Goal: Task Accomplishment & Management: Manage account settings

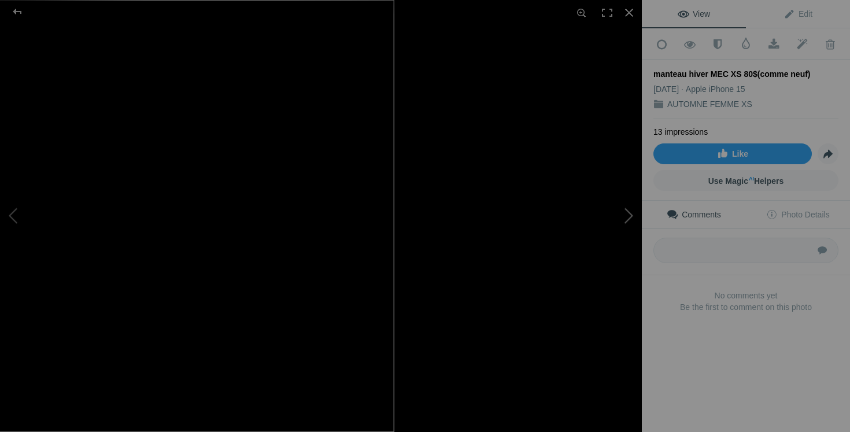
click at [613, 223] on button at bounding box center [598, 216] width 87 height 156
click at [624, 217] on button at bounding box center [598, 216] width 87 height 156
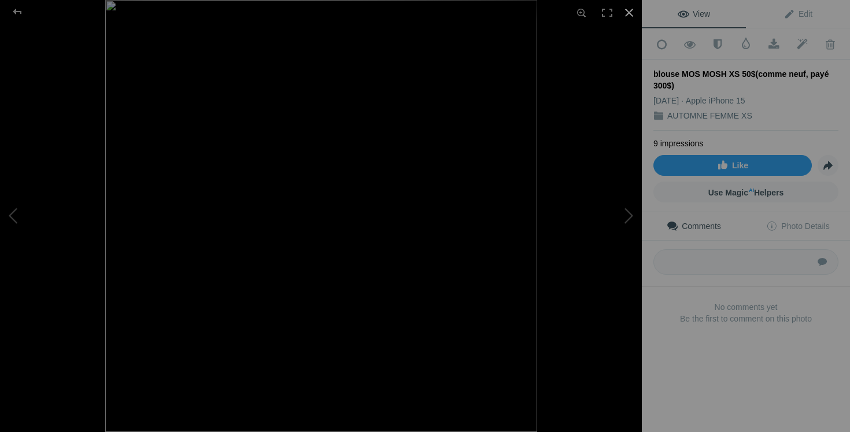
click at [632, 9] on div at bounding box center [628, 12] width 25 height 25
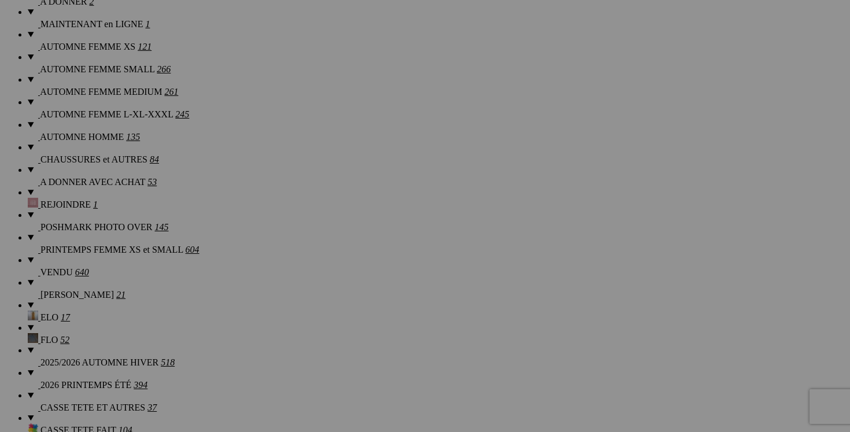
scroll to position [982, 0]
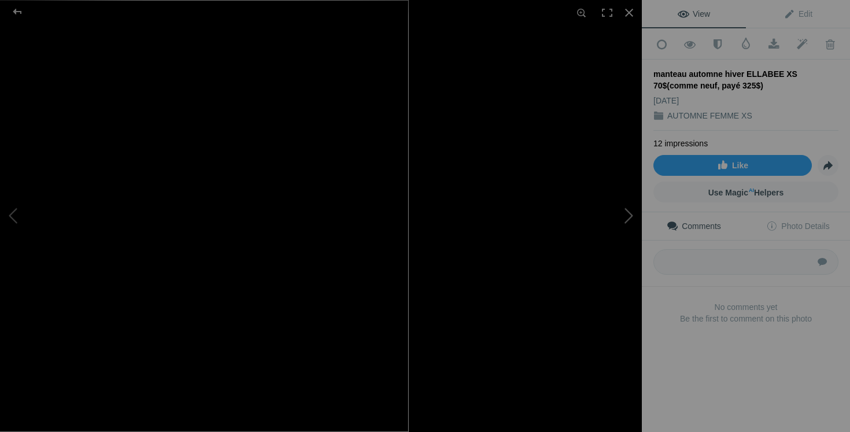
click at [631, 223] on button at bounding box center [598, 216] width 87 height 156
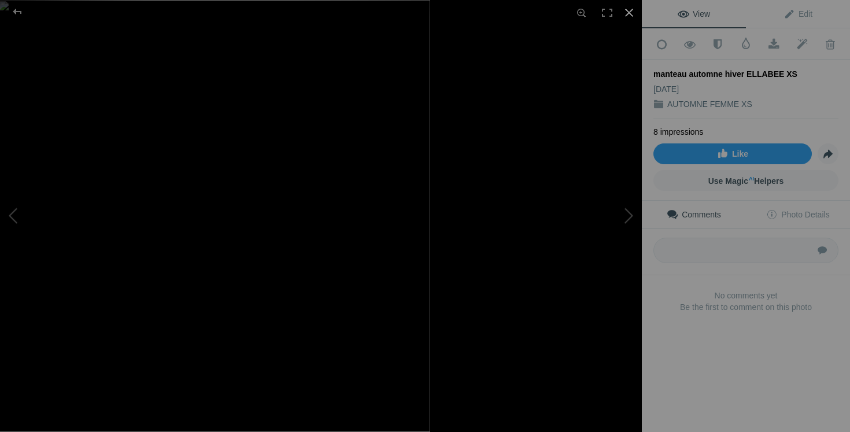
click at [628, 13] on div at bounding box center [628, 12] width 25 height 25
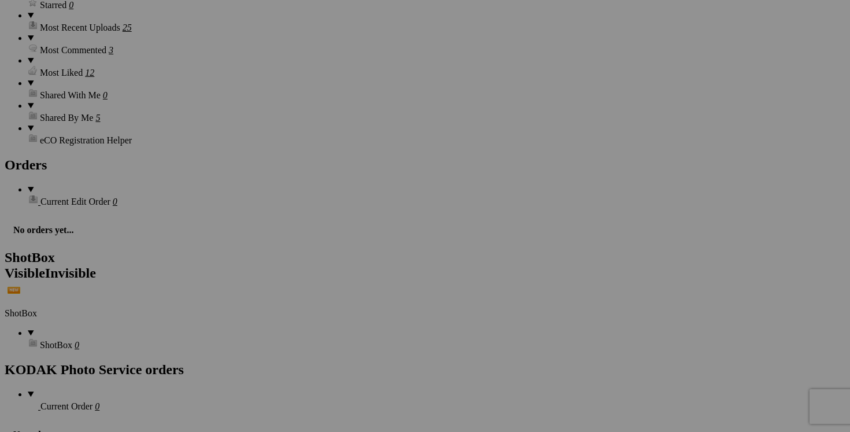
scroll to position [1711, 0]
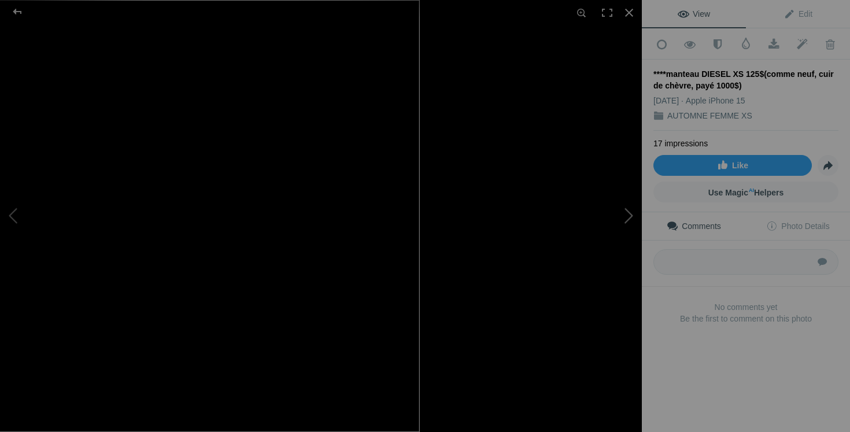
click at [620, 222] on button at bounding box center [598, 216] width 87 height 156
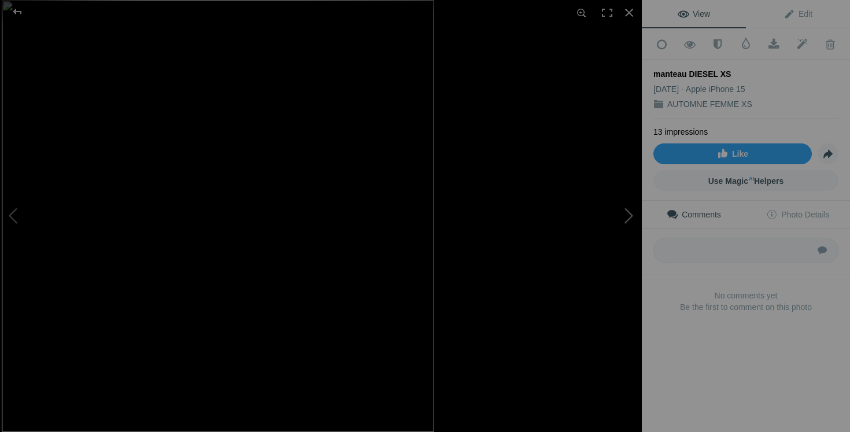
click at [628, 213] on button at bounding box center [598, 216] width 87 height 156
click at [626, 221] on button at bounding box center [598, 216] width 87 height 156
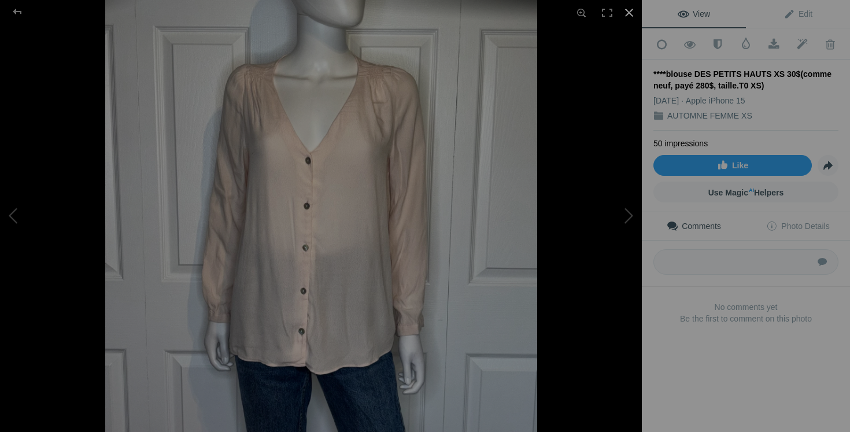
click at [627, 13] on div at bounding box center [628, 12] width 25 height 25
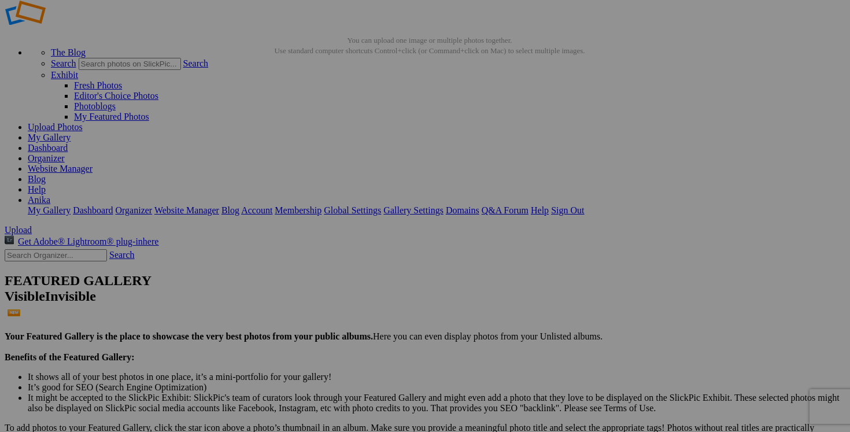
scroll to position [0, 0]
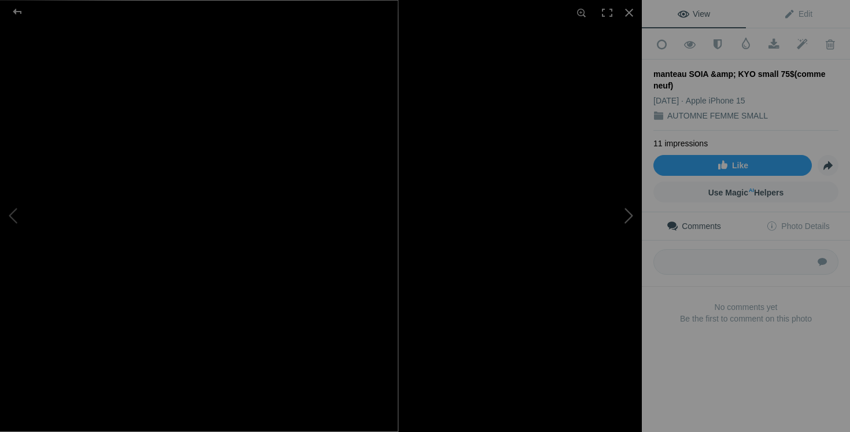
click at [609, 275] on button at bounding box center [598, 216] width 87 height 156
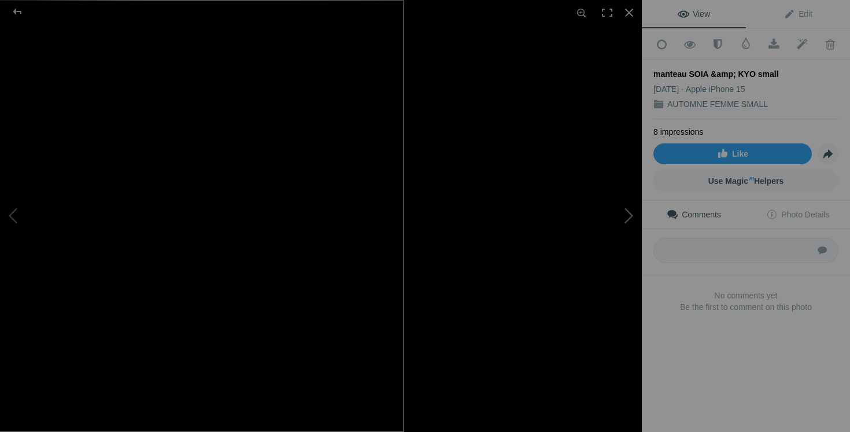
click at [624, 228] on button at bounding box center [598, 216] width 87 height 156
click at [628, 12] on div at bounding box center [628, 12] width 25 height 25
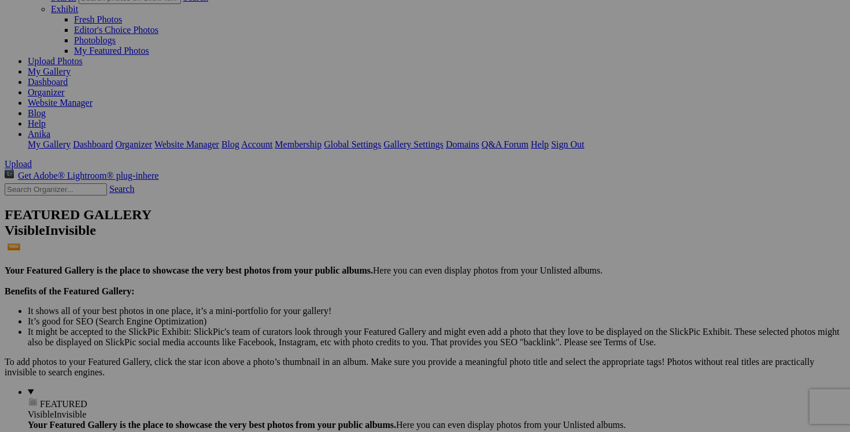
scroll to position [120, 0]
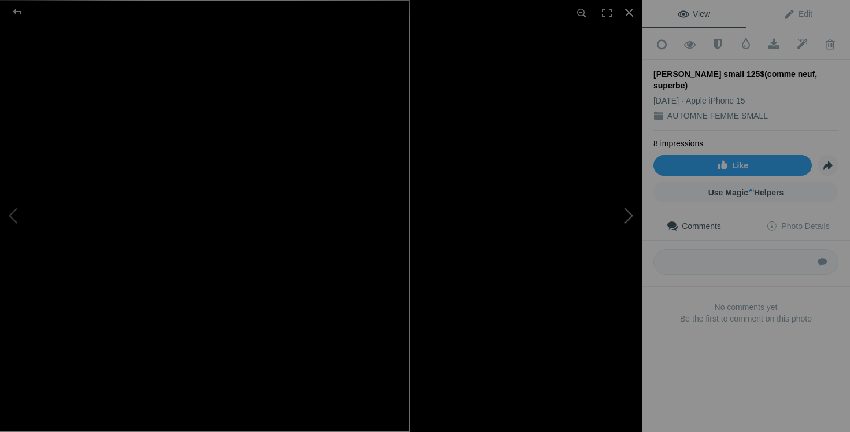
click at [615, 288] on button at bounding box center [598, 216] width 87 height 156
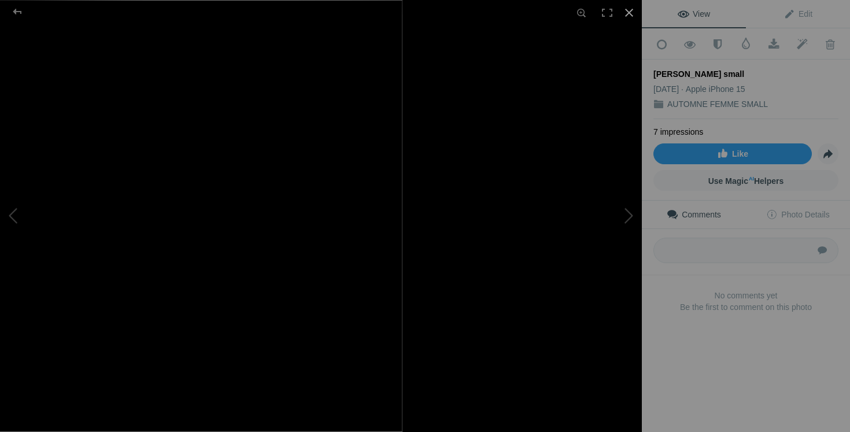
click at [632, 12] on div at bounding box center [628, 12] width 25 height 25
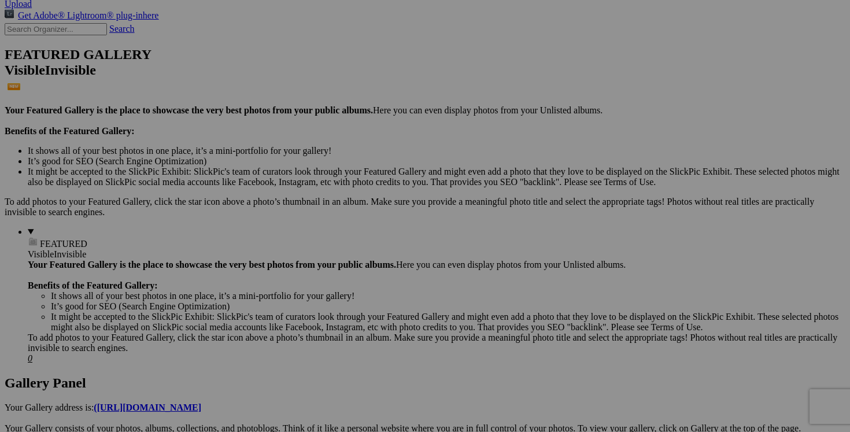
scroll to position [254, 0]
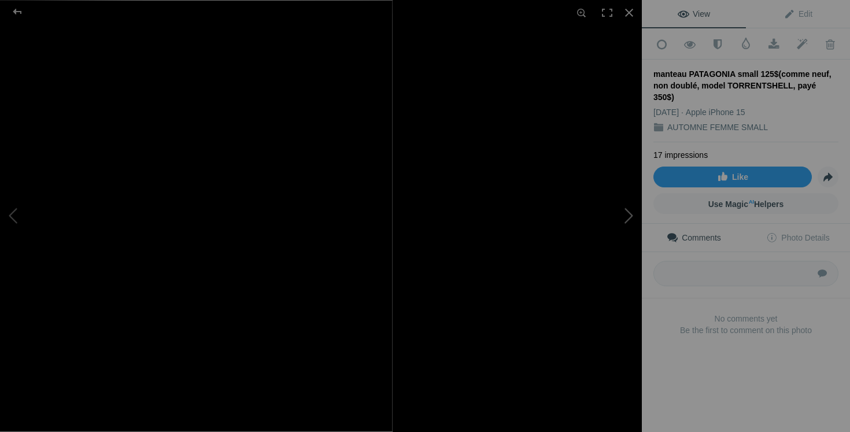
click at [611, 292] on button at bounding box center [598, 216] width 87 height 156
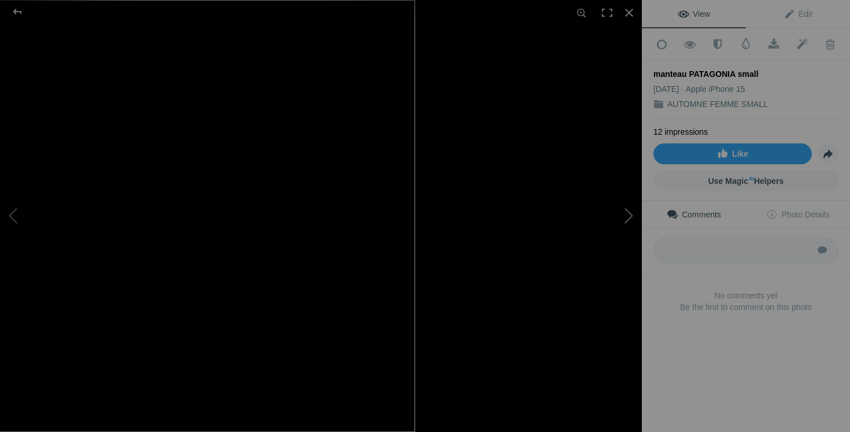
click at [621, 221] on button at bounding box center [598, 216] width 87 height 156
click at [627, 18] on div at bounding box center [628, 12] width 25 height 25
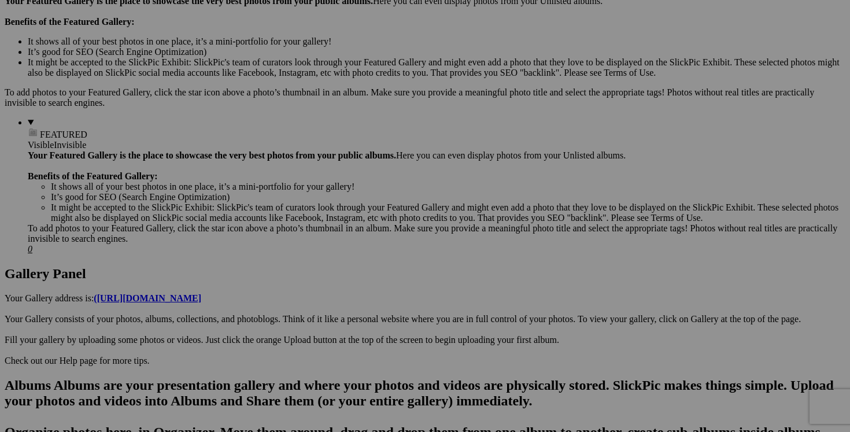
scroll to position [372, 0]
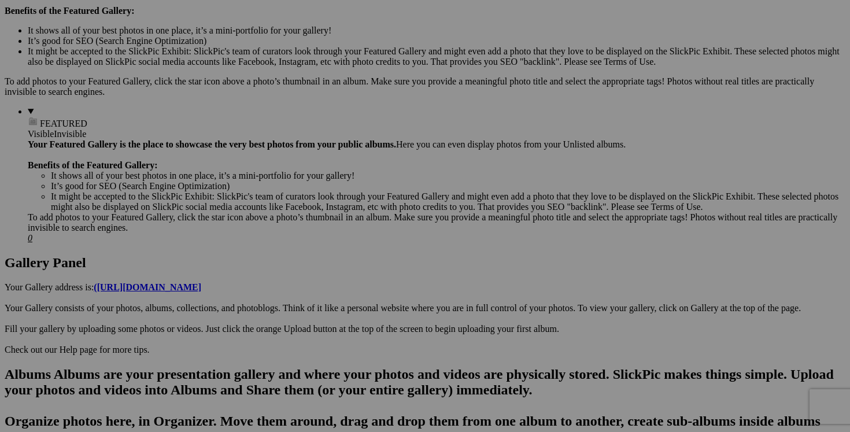
click at [348, 294] on link "Yes" at bounding box center [341, 292] width 13 height 10
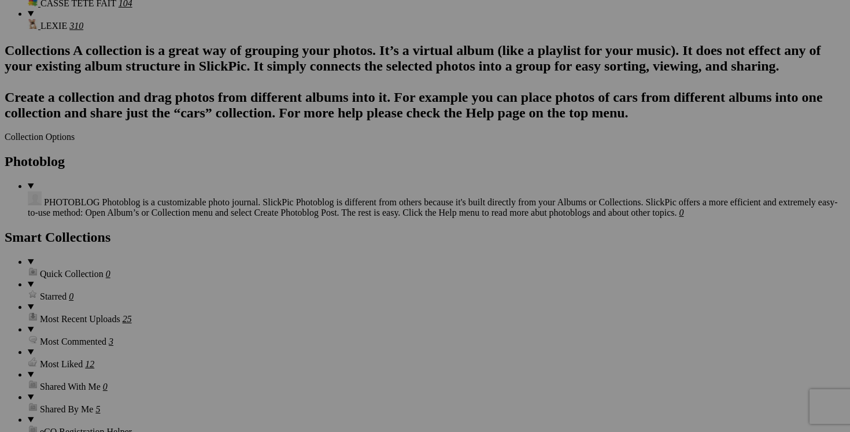
scroll to position [1411, 0]
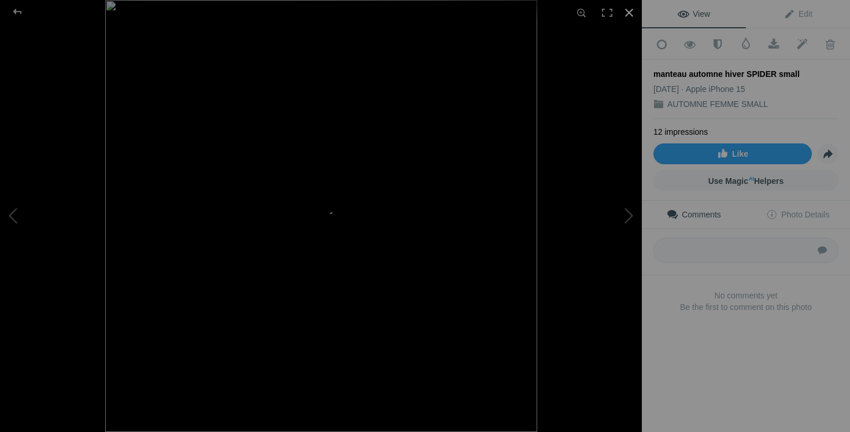
click at [631, 11] on div at bounding box center [628, 12] width 25 height 25
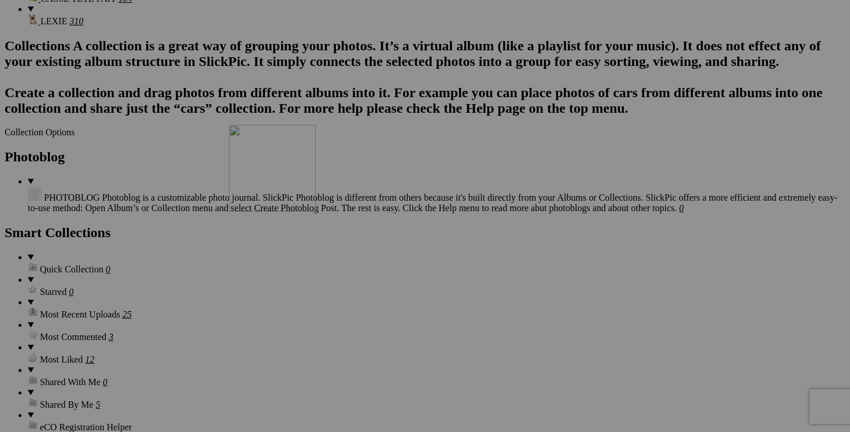
drag, startPoint x: 523, startPoint y: 224, endPoint x: 393, endPoint y: 220, distance: 129.6
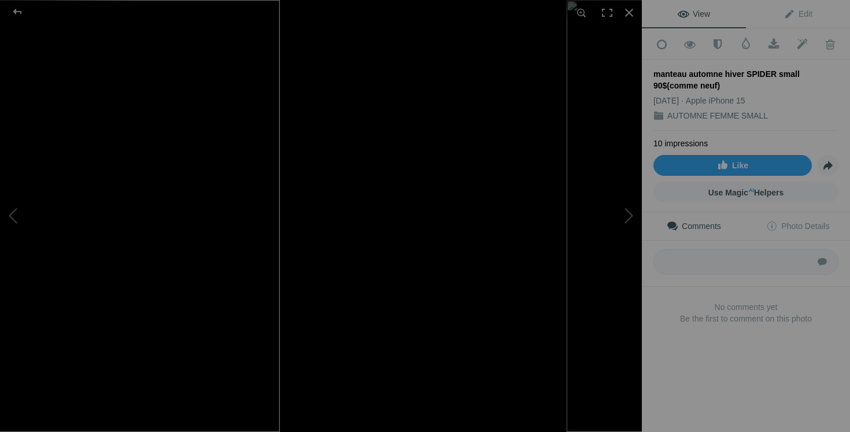
click at [473, 151] on div at bounding box center [782, 216] width 642 height 432
click at [149, 192] on img at bounding box center [64, 216] width 432 height 432
click at [628, 12] on div at bounding box center [628, 12] width 25 height 25
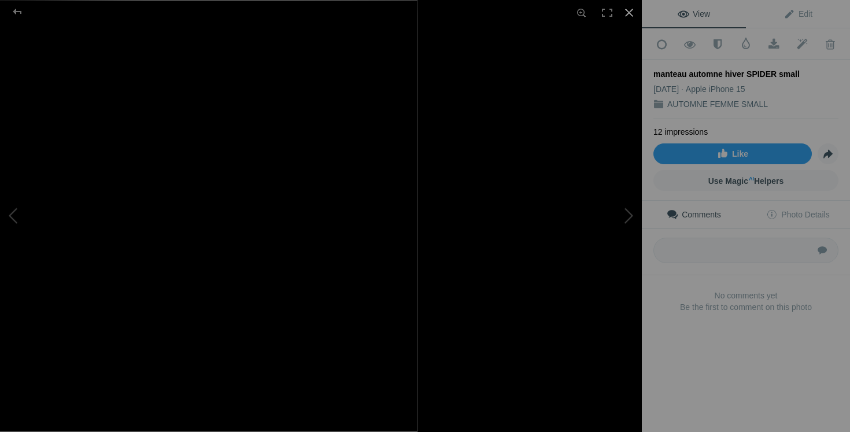
click at [630, 13] on div at bounding box center [628, 12] width 25 height 25
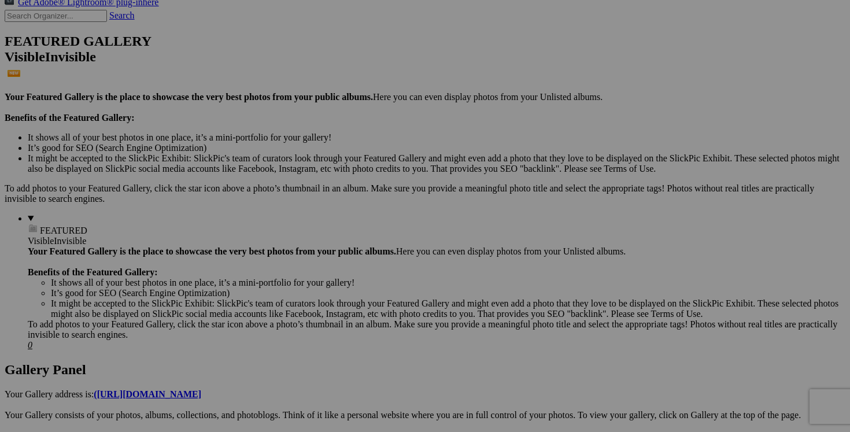
scroll to position [0, 0]
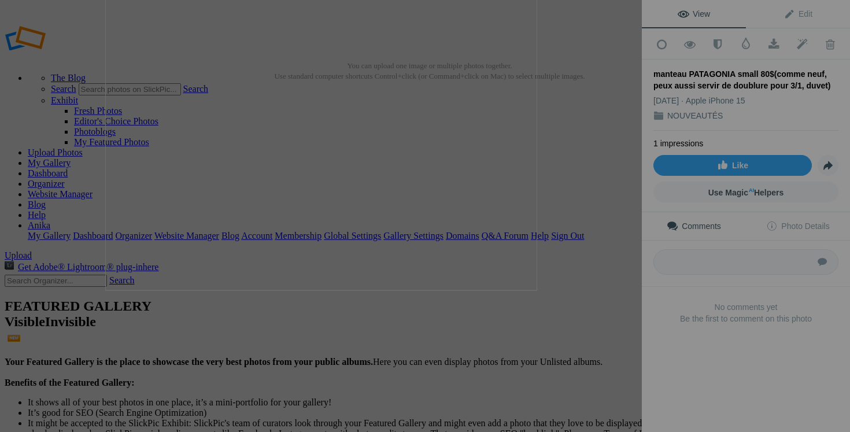
click at [168, 284] on img at bounding box center [321, 75] width 432 height 432
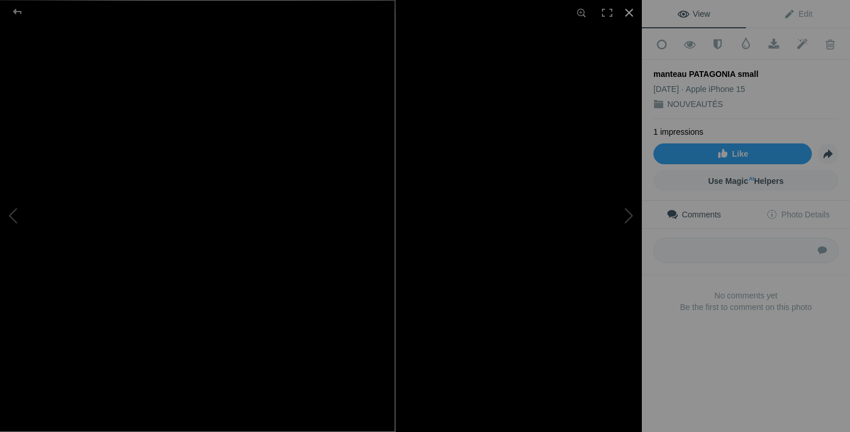
click at [627, 14] on div at bounding box center [628, 12] width 25 height 25
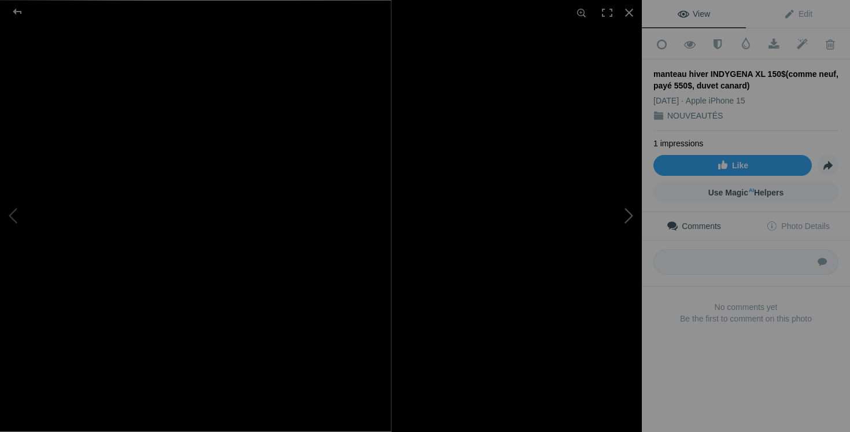
click at [617, 277] on button at bounding box center [598, 216] width 87 height 156
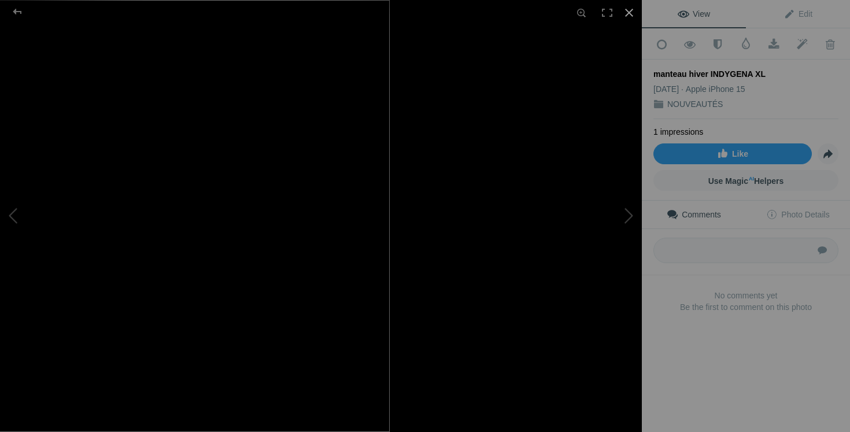
click at [630, 17] on div at bounding box center [628, 12] width 25 height 25
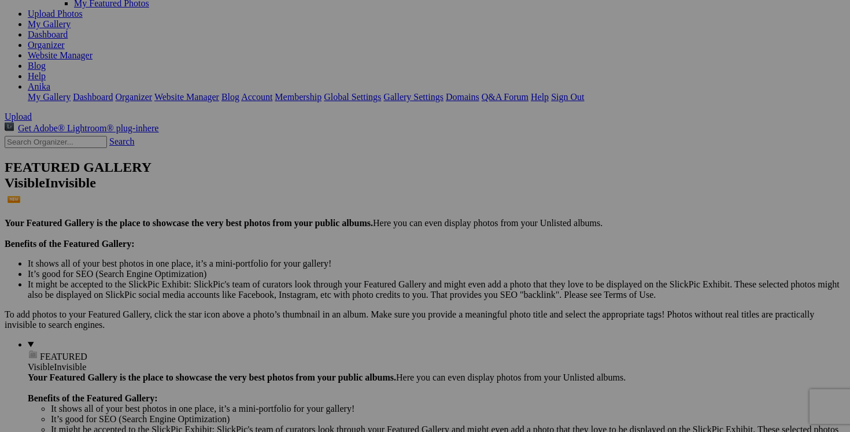
scroll to position [142, 0]
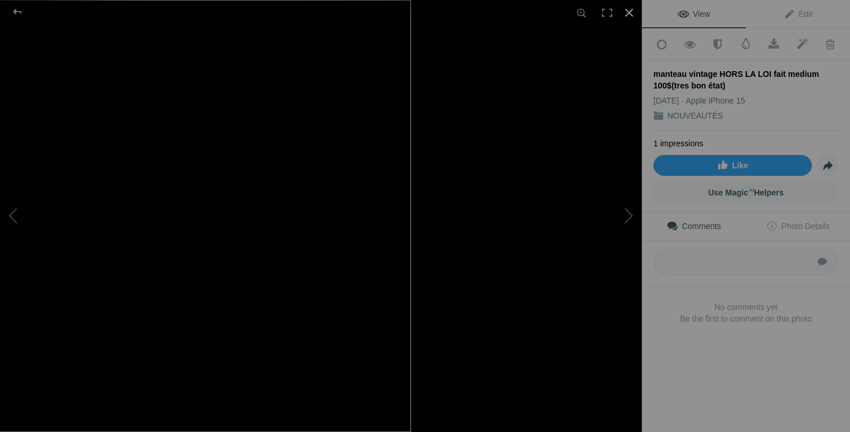
click at [630, 10] on div at bounding box center [628, 12] width 25 height 25
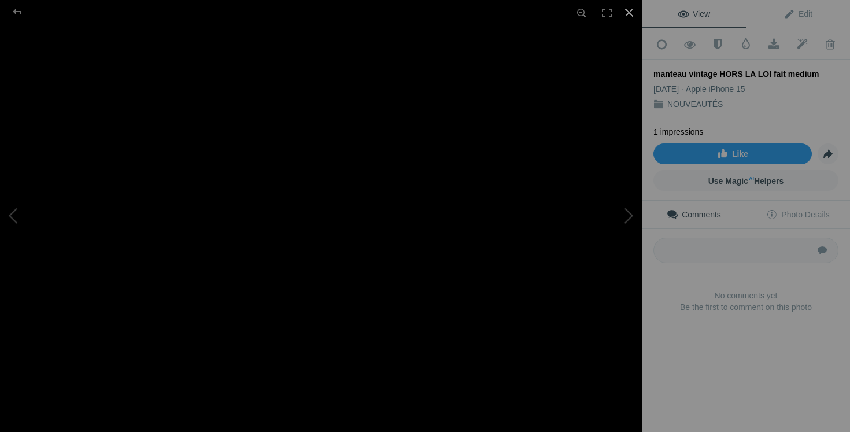
click at [630, 13] on div at bounding box center [628, 12] width 25 height 25
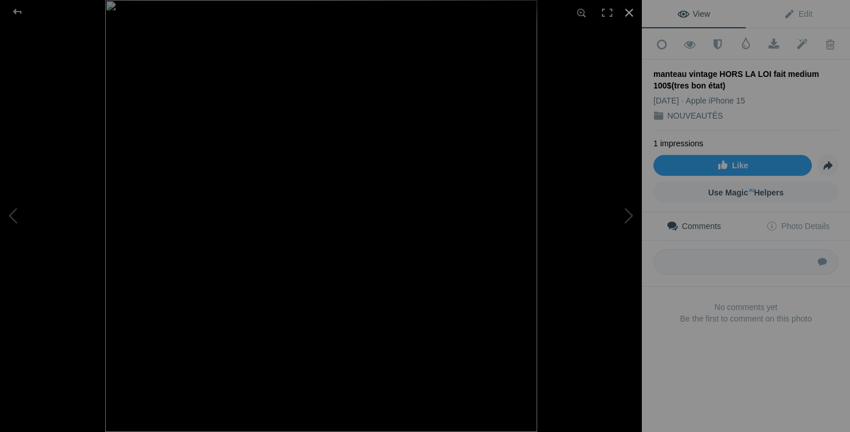
click at [626, 14] on div at bounding box center [628, 12] width 25 height 25
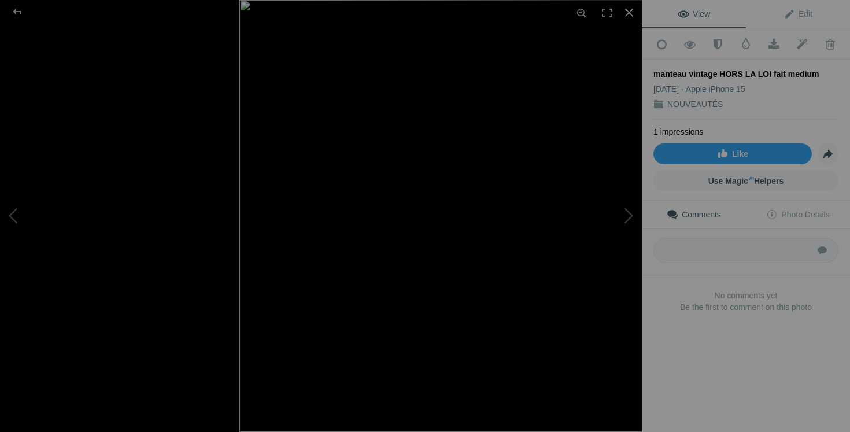
click at [173, 233] on div at bounding box center [455, 216] width 642 height 432
click at [43, 196] on button at bounding box center [43, 216] width 87 height 156
click at [628, 10] on div at bounding box center [628, 12] width 25 height 25
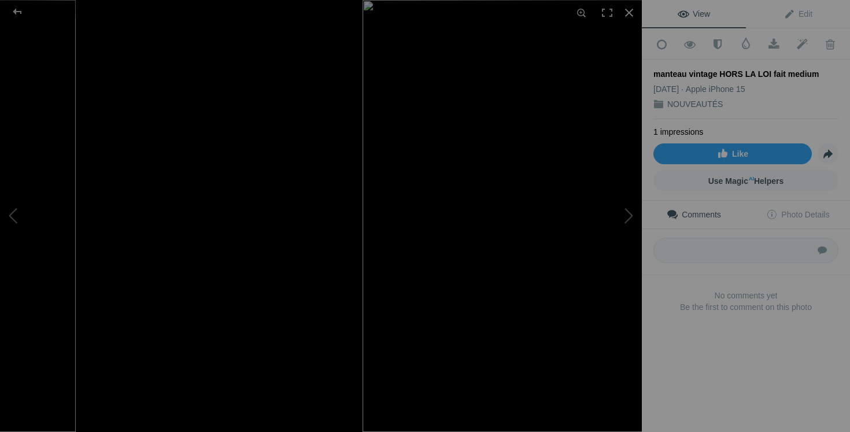
click at [292, 240] on div at bounding box center [578, 216] width 642 height 432
click at [15, 205] on button at bounding box center [43, 216] width 87 height 156
click at [631, 12] on div at bounding box center [628, 12] width 25 height 25
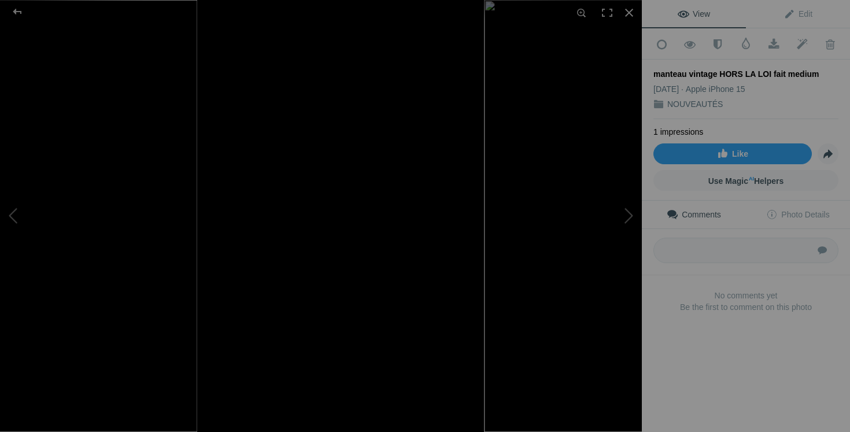
click at [416, 137] on div at bounding box center [700, 216] width 642 height 432
click at [629, 12] on div at bounding box center [628, 12] width 25 height 25
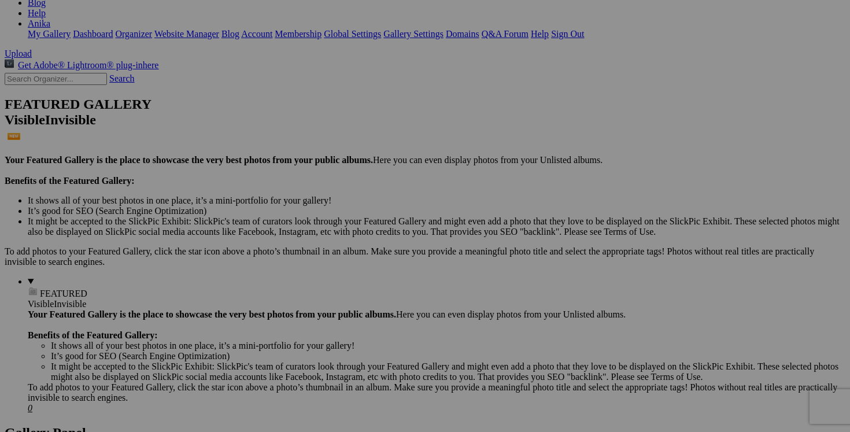
scroll to position [217, 0]
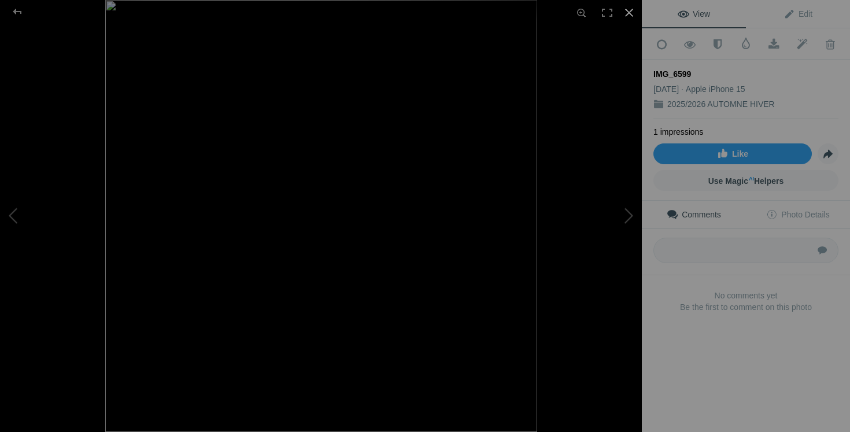
click at [632, 16] on div at bounding box center [628, 12] width 25 height 25
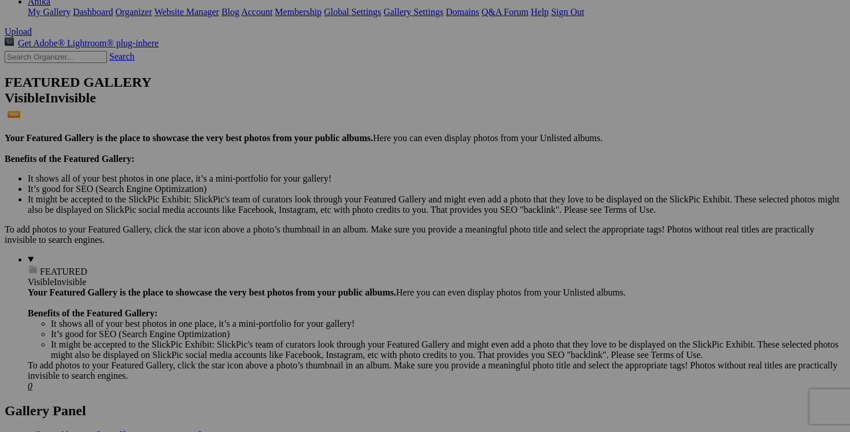
scroll to position [228, 0]
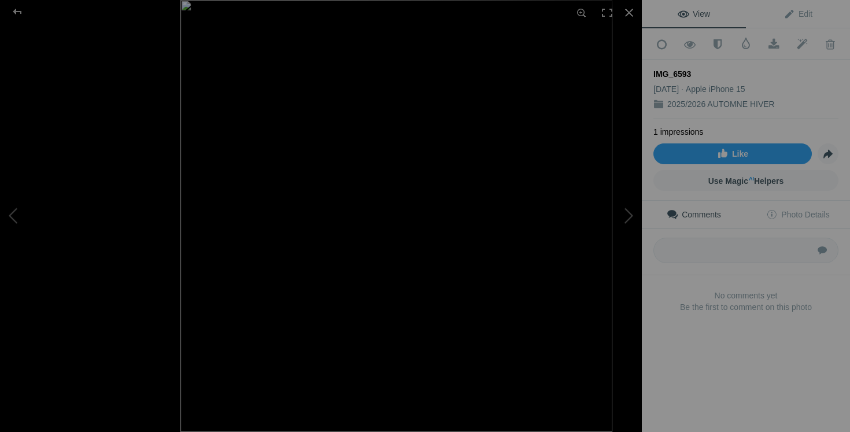
click at [118, 219] on div at bounding box center [396, 216] width 642 height 432
click at [19, 200] on button at bounding box center [43, 216] width 87 height 156
click at [631, 18] on div at bounding box center [628, 12] width 25 height 25
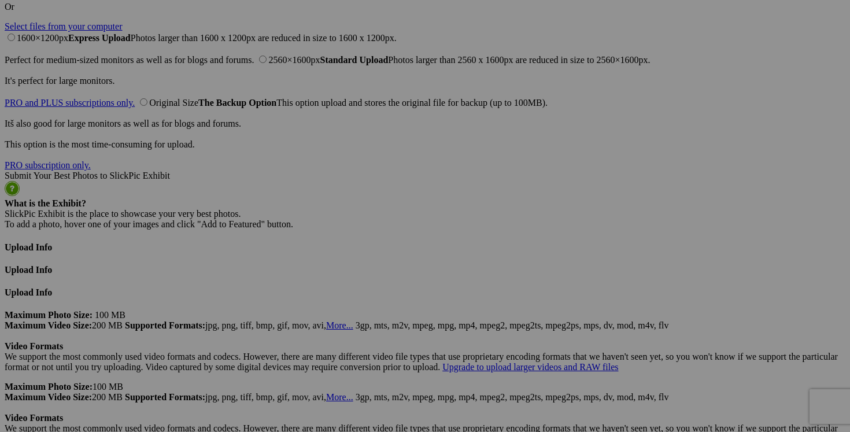
scroll to position [2968, 0]
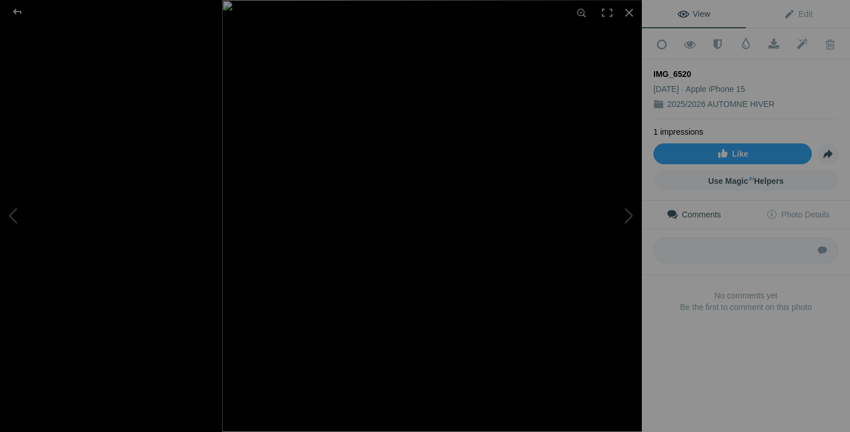
click at [170, 212] on div at bounding box center [438, 216] width 642 height 432
click at [20, 217] on button at bounding box center [43, 216] width 87 height 156
click at [628, 17] on div at bounding box center [628, 12] width 25 height 25
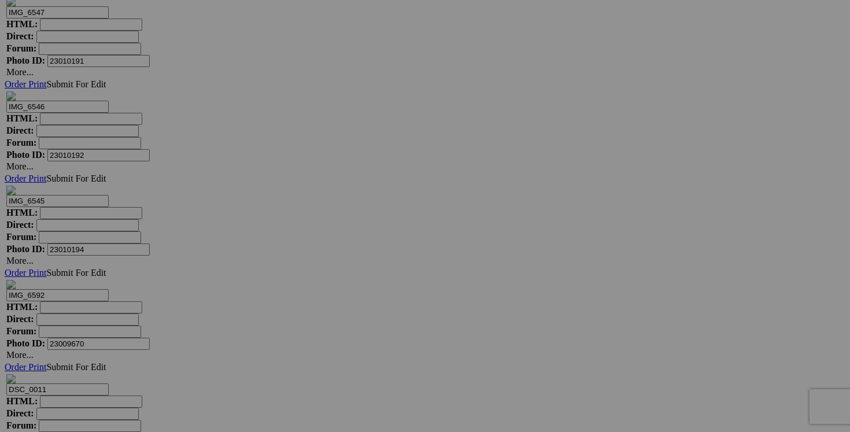
scroll to position [8942, 0]
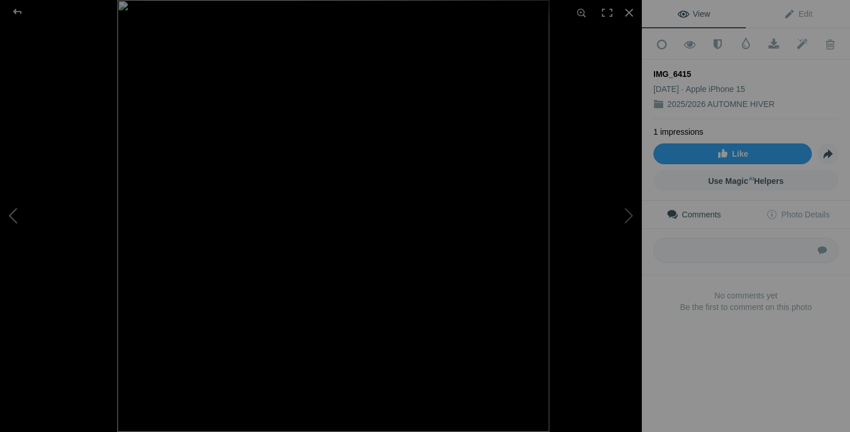
click at [29, 224] on button at bounding box center [43, 216] width 87 height 156
click at [23, 211] on button at bounding box center [43, 216] width 87 height 156
click at [631, 12] on div at bounding box center [628, 12] width 25 height 25
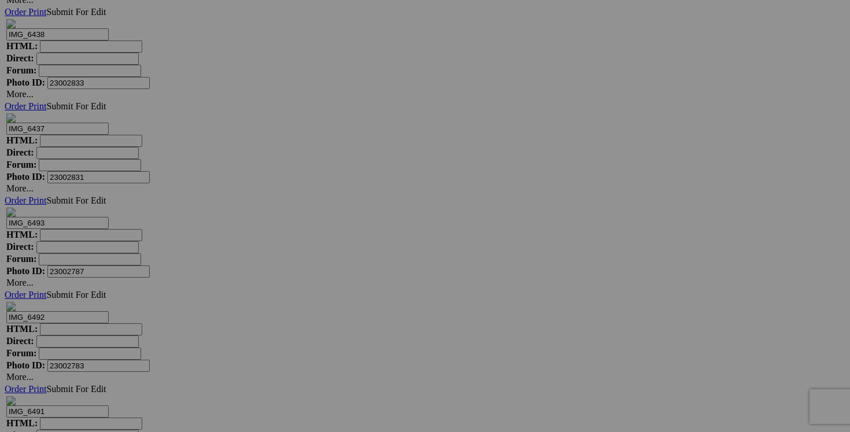
scroll to position [11256, 0]
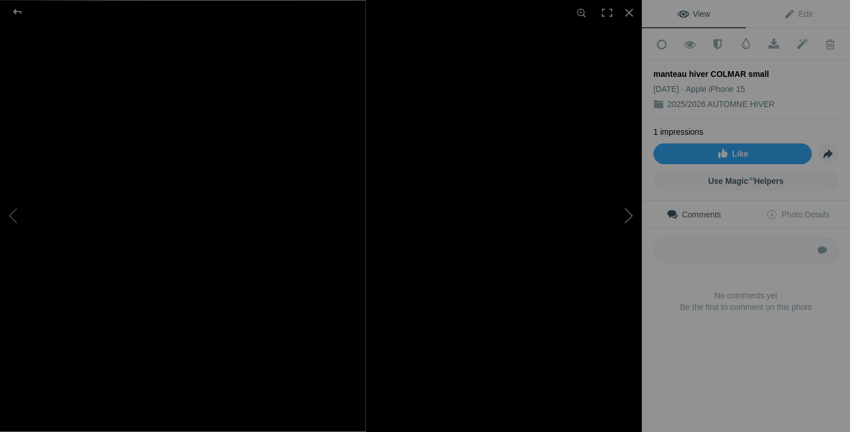
click at [607, 279] on button at bounding box center [598, 216] width 87 height 156
click at [29, 214] on button at bounding box center [43, 216] width 87 height 156
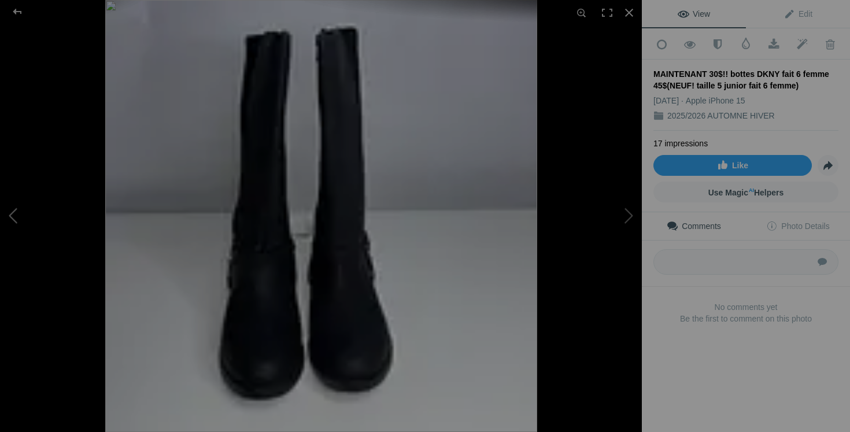
click at [29, 214] on button at bounding box center [43, 216] width 87 height 156
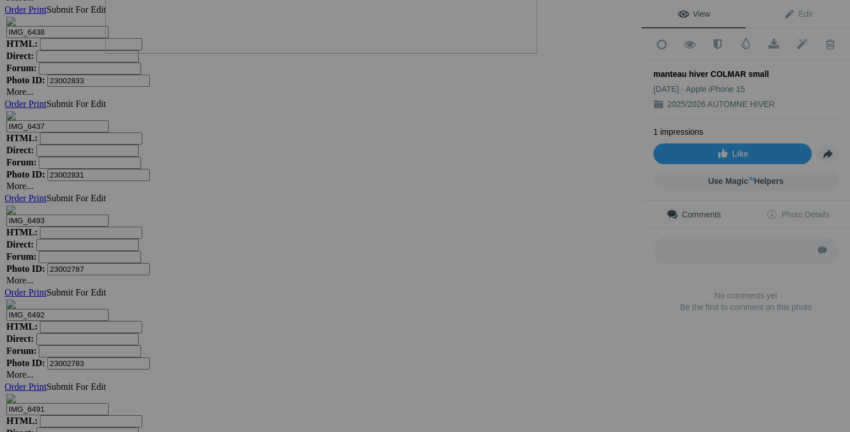
click at [128, 257] on div at bounding box center [321, 216] width 642 height 432
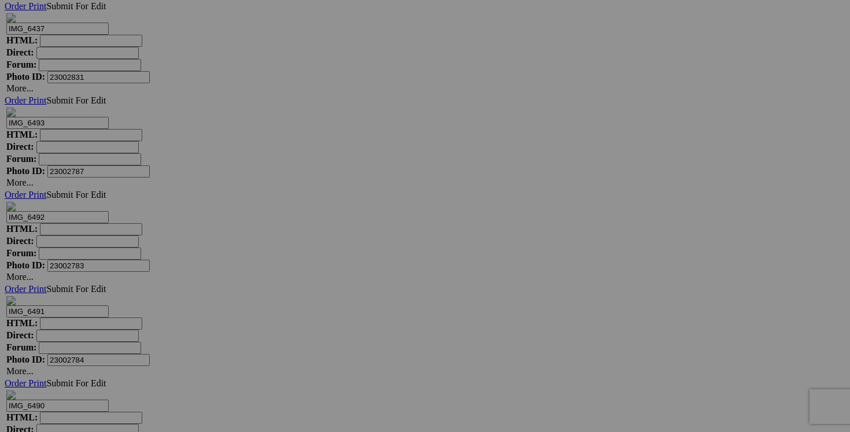
scroll to position [11400, 0]
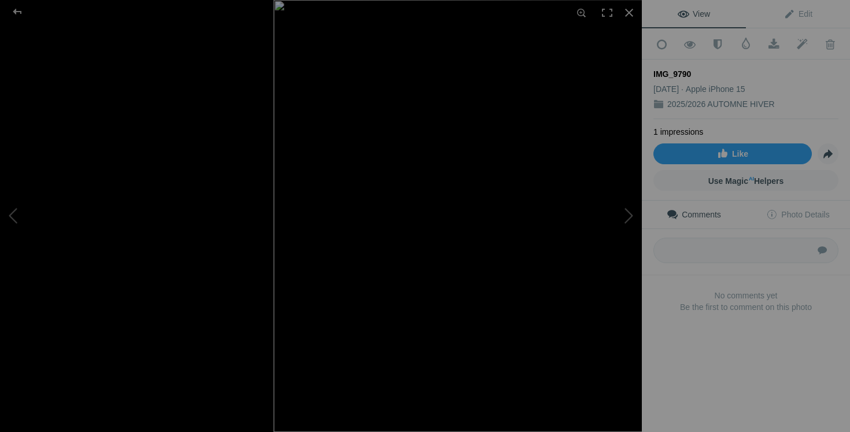
click at [206, 225] on div at bounding box center [489, 216] width 642 height 432
click at [14, 213] on button at bounding box center [43, 216] width 87 height 156
click at [628, 19] on div at bounding box center [628, 12] width 25 height 25
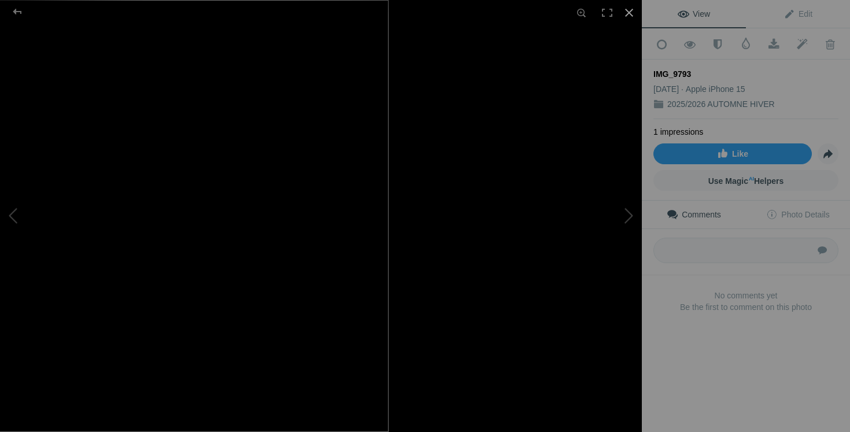
click at [628, 15] on div at bounding box center [628, 12] width 25 height 25
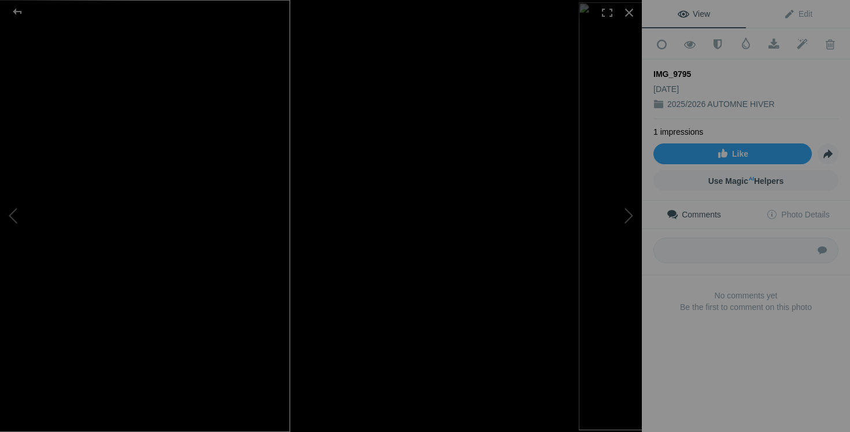
click at [483, 121] on div at bounding box center [793, 216] width 642 height 432
click at [628, 12] on div at bounding box center [628, 12] width 25 height 25
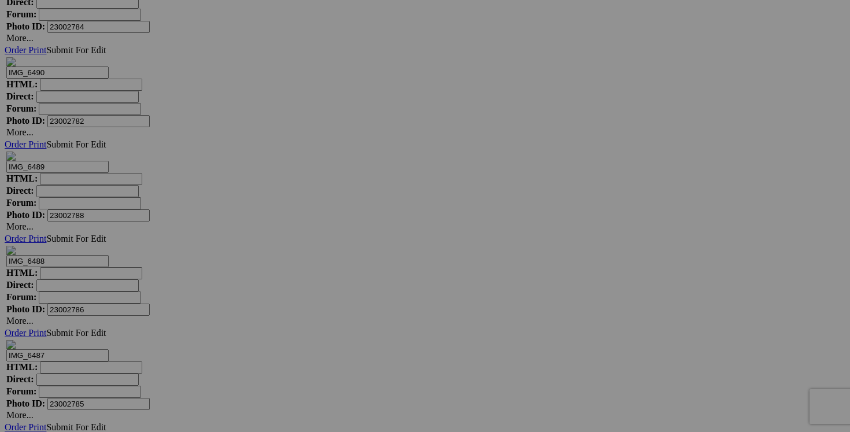
scroll to position [11689, 0]
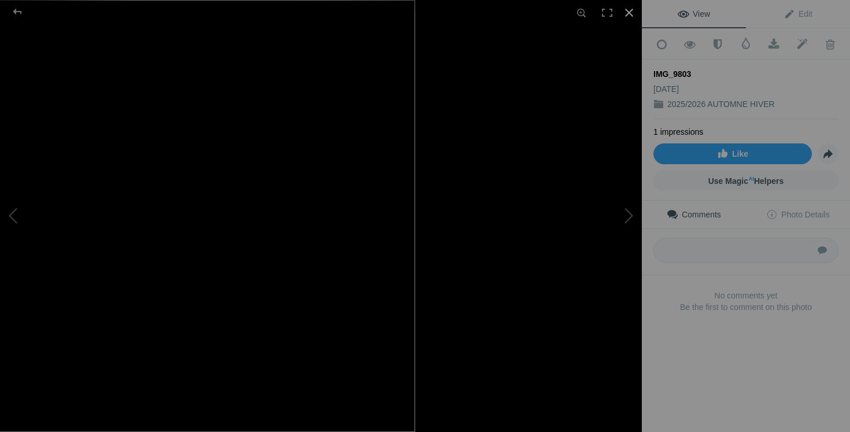
click at [632, 12] on div at bounding box center [628, 12] width 25 height 25
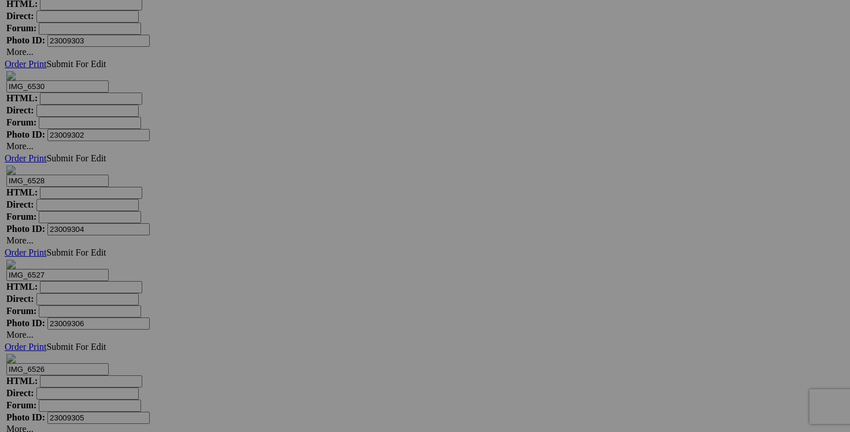
scroll to position [10685, 0]
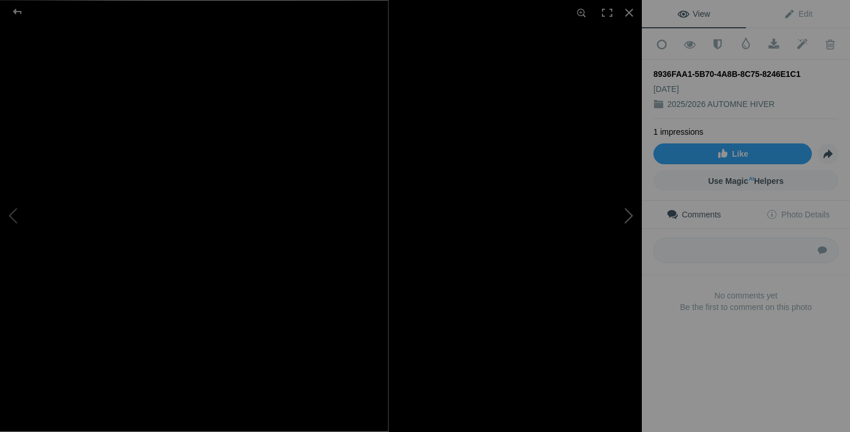
click at [598, 279] on button at bounding box center [598, 216] width 87 height 156
click at [631, 11] on div at bounding box center [628, 12] width 25 height 25
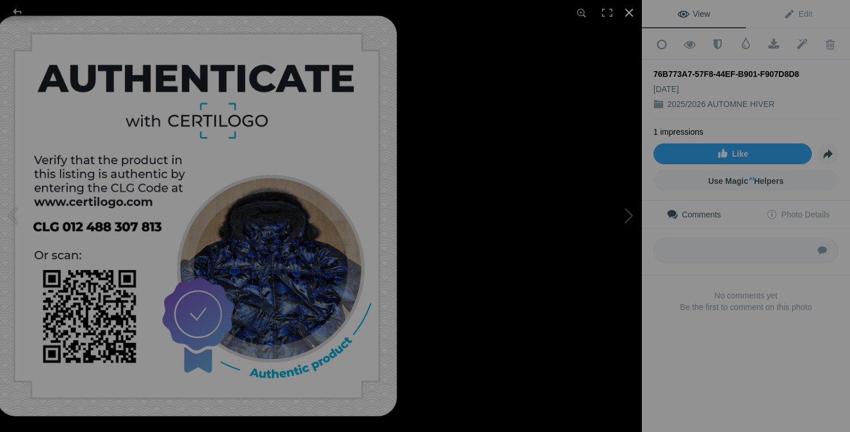
click at [632, 13] on div at bounding box center [628, 12] width 25 height 25
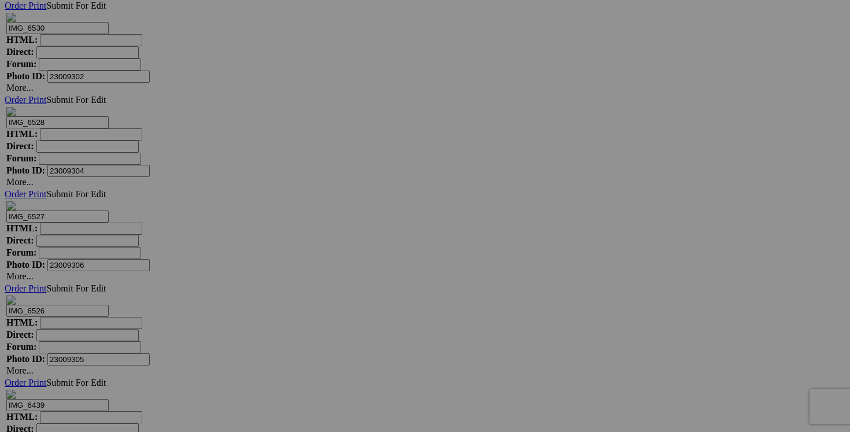
scroll to position [10744, 0]
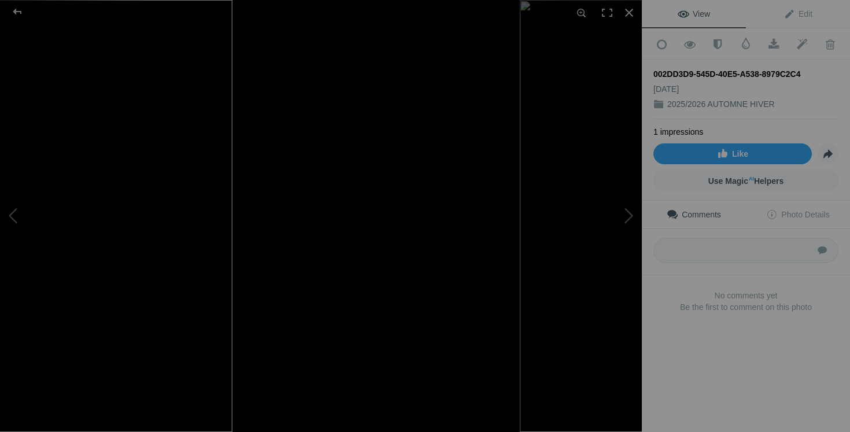
click at [459, 215] on div at bounding box center [735, 216] width 642 height 432
click at [629, 19] on div at bounding box center [628, 12] width 25 height 25
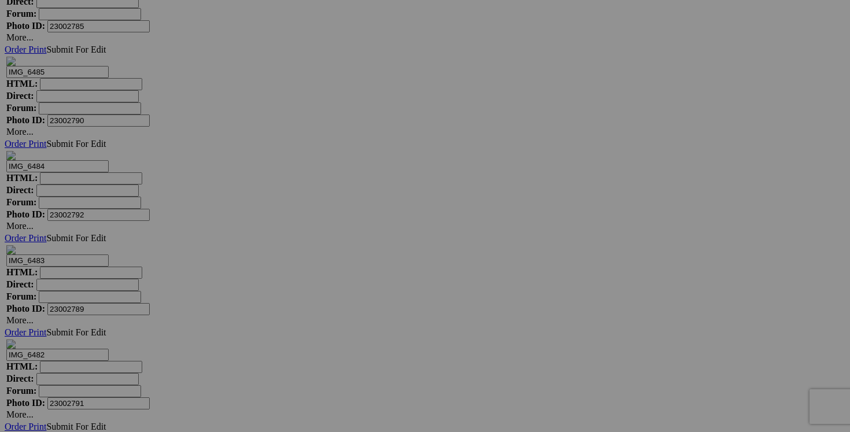
scroll to position [12069, 0]
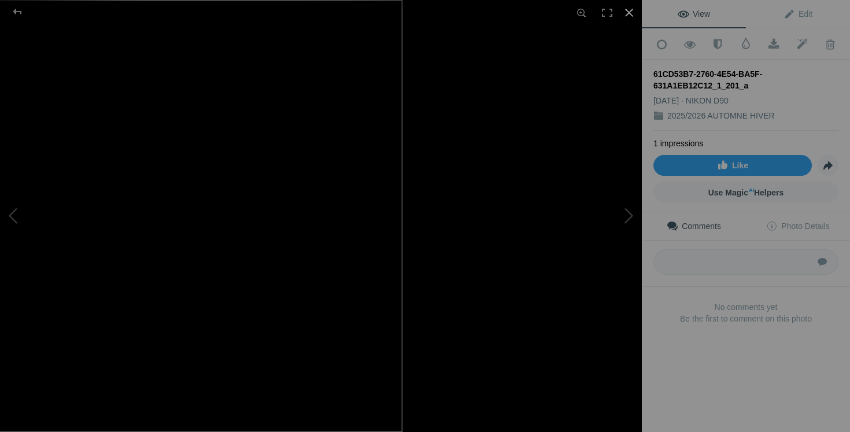
click at [628, 14] on div at bounding box center [628, 12] width 25 height 25
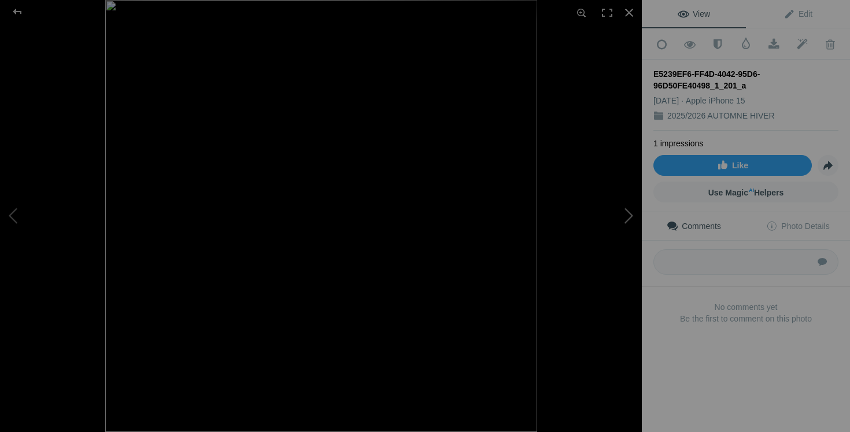
click at [623, 212] on button at bounding box center [598, 216] width 87 height 156
click at [477, 149] on div at bounding box center [767, 216] width 642 height 432
click at [629, 16] on div at bounding box center [628, 12] width 25 height 25
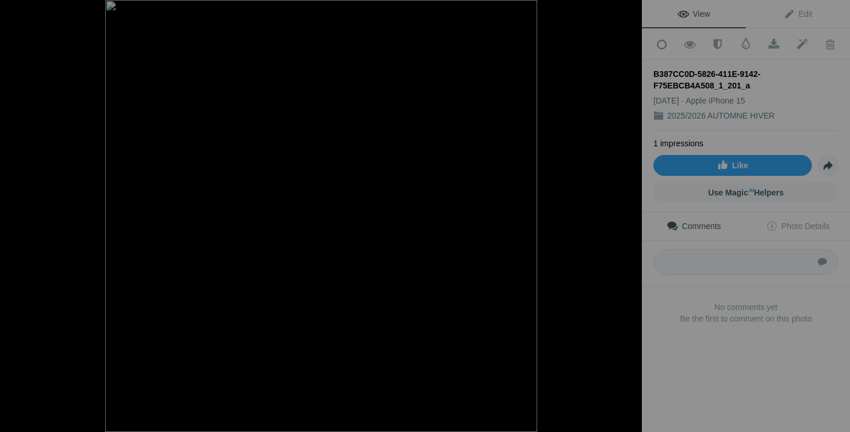
click at [631, 14] on div at bounding box center [628, 12] width 25 height 25
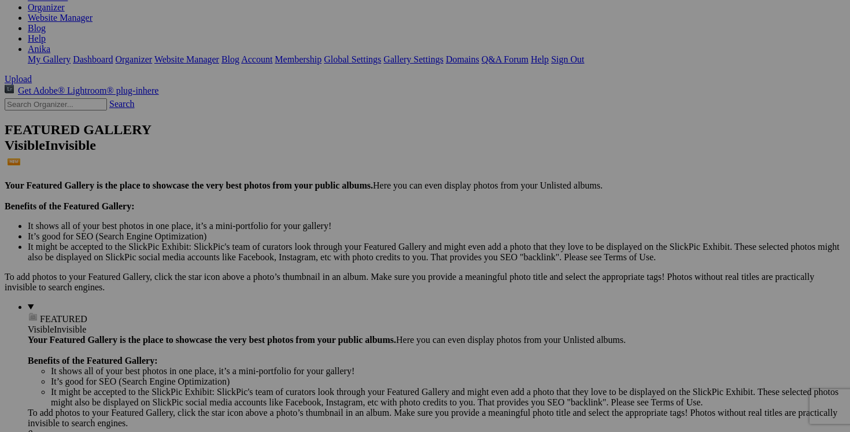
scroll to position [0, 0]
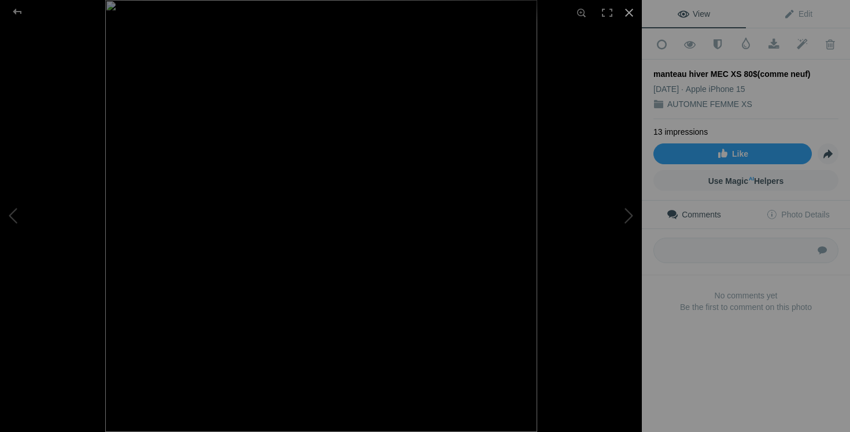
click at [628, 11] on div at bounding box center [628, 12] width 25 height 25
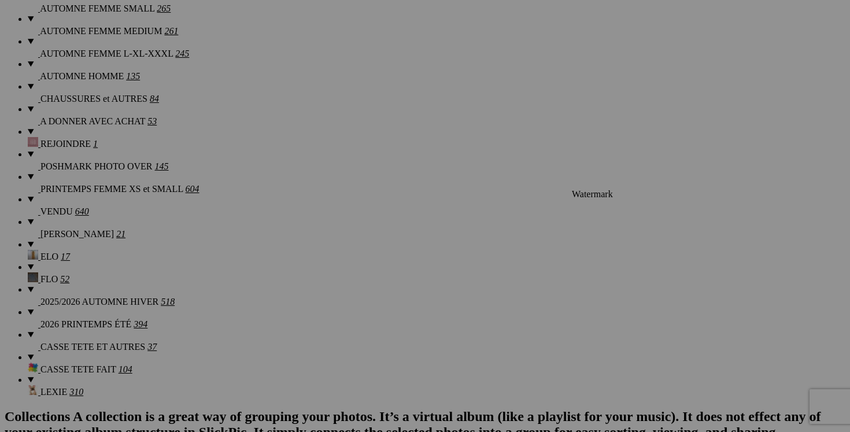
scroll to position [1068, 0]
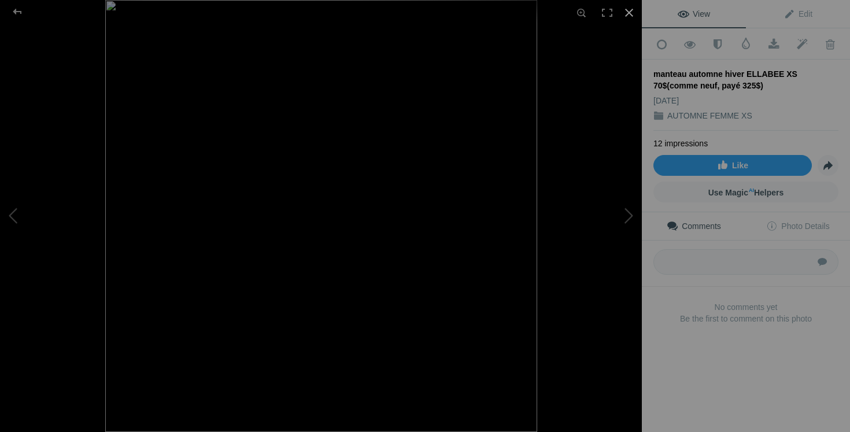
click at [631, 12] on div at bounding box center [628, 12] width 25 height 25
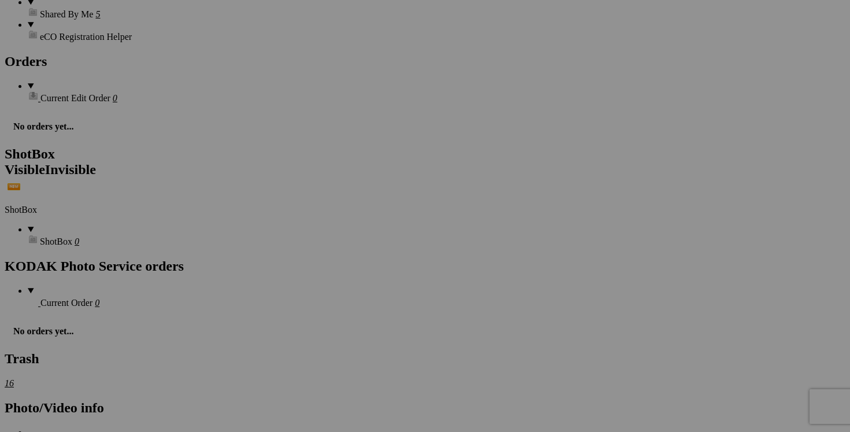
scroll to position [1829, 0]
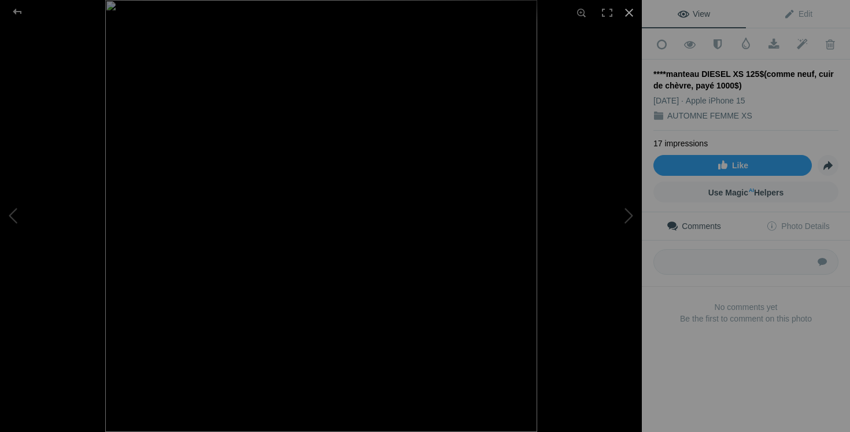
click at [629, 13] on div at bounding box center [628, 12] width 25 height 25
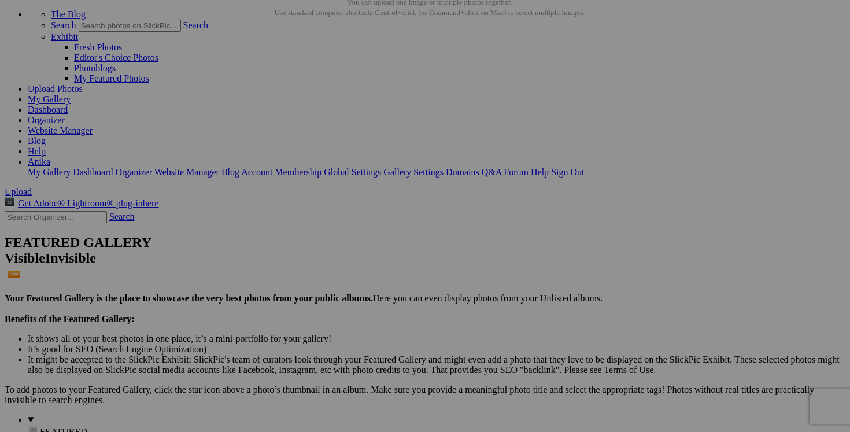
scroll to position [38, 0]
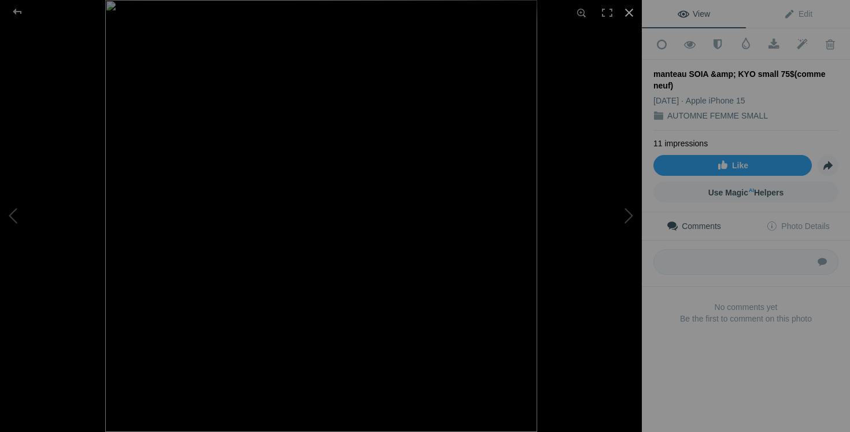
click at [628, 12] on div at bounding box center [628, 12] width 25 height 25
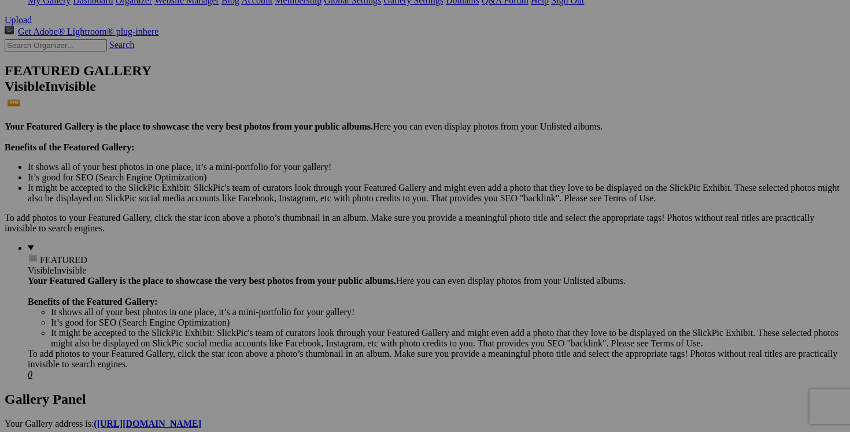
scroll to position [242, 0]
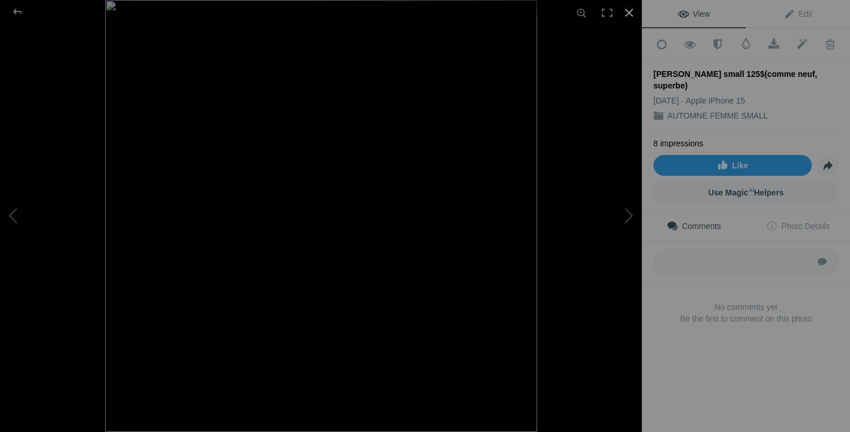
click at [628, 14] on div at bounding box center [628, 12] width 25 height 25
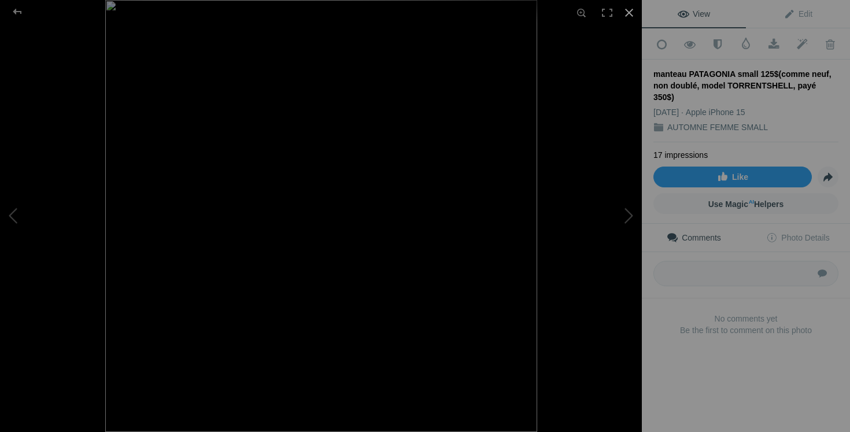
click at [630, 12] on div at bounding box center [628, 12] width 25 height 25
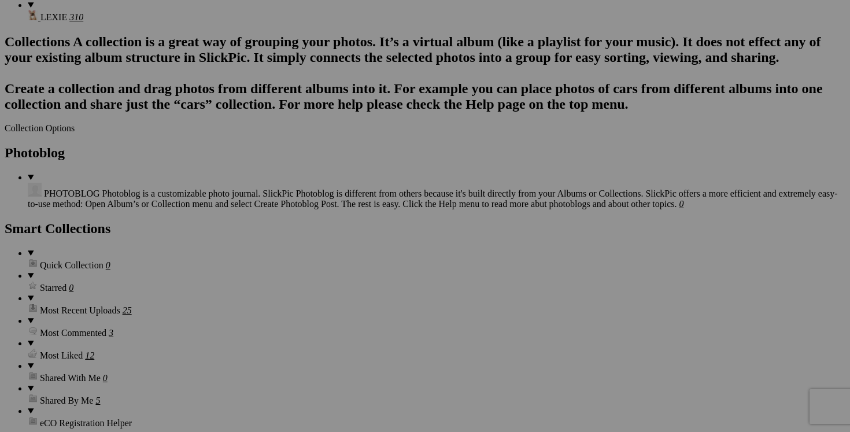
scroll to position [1419, 0]
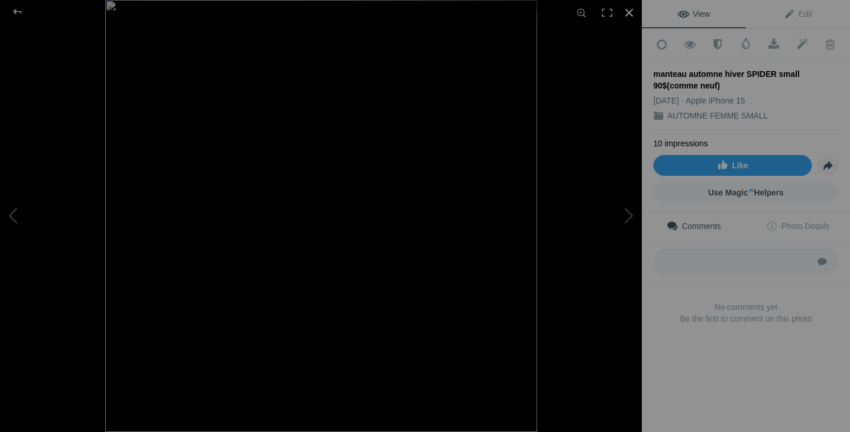
click at [631, 10] on div at bounding box center [628, 12] width 25 height 25
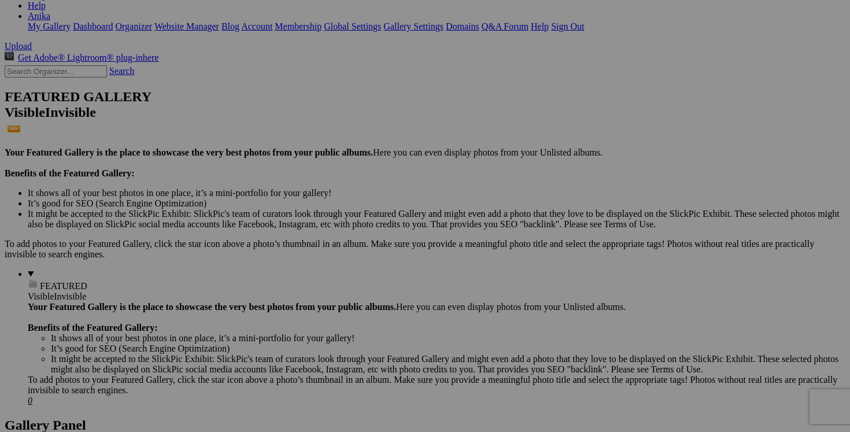
scroll to position [0, 0]
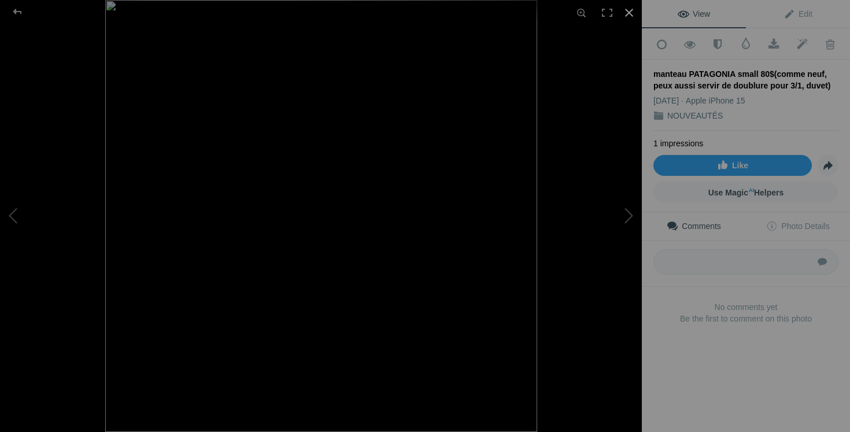
click at [625, 13] on div at bounding box center [628, 12] width 25 height 25
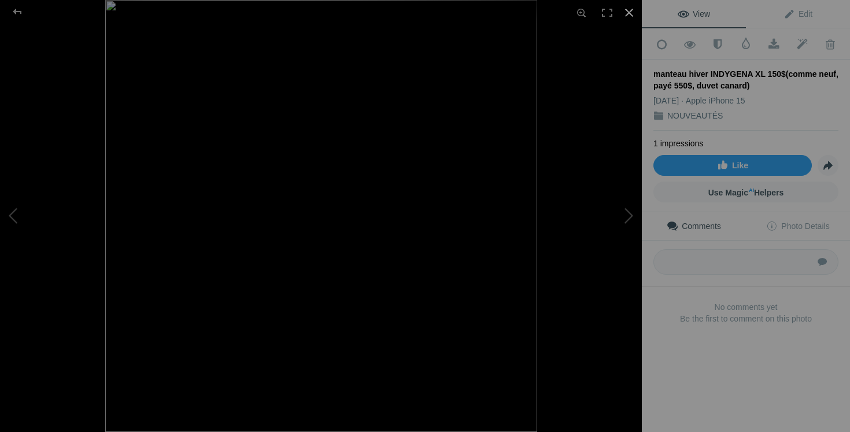
click at [633, 10] on div at bounding box center [628, 12] width 25 height 25
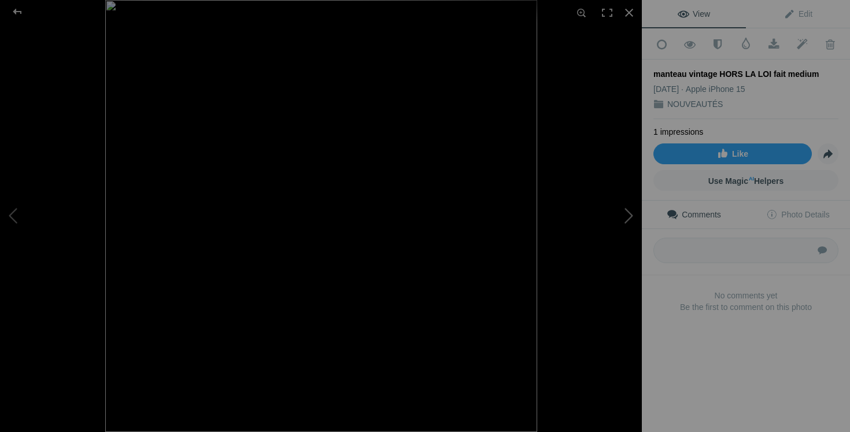
click at [625, 220] on button at bounding box center [598, 216] width 87 height 156
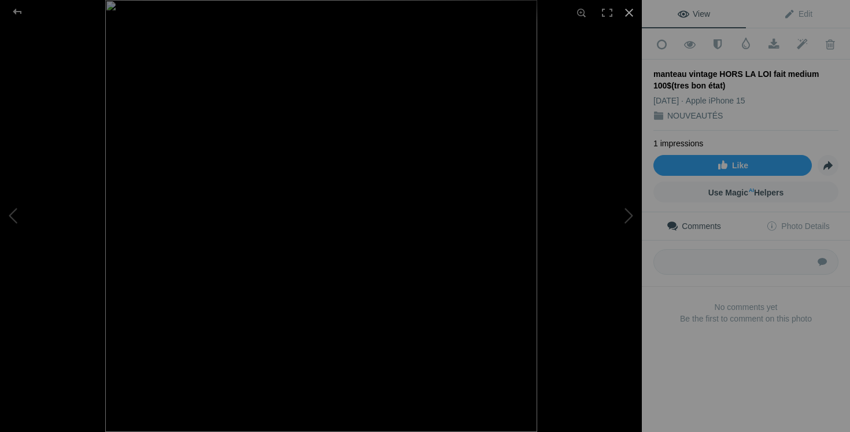
click at [630, 12] on div at bounding box center [628, 12] width 25 height 25
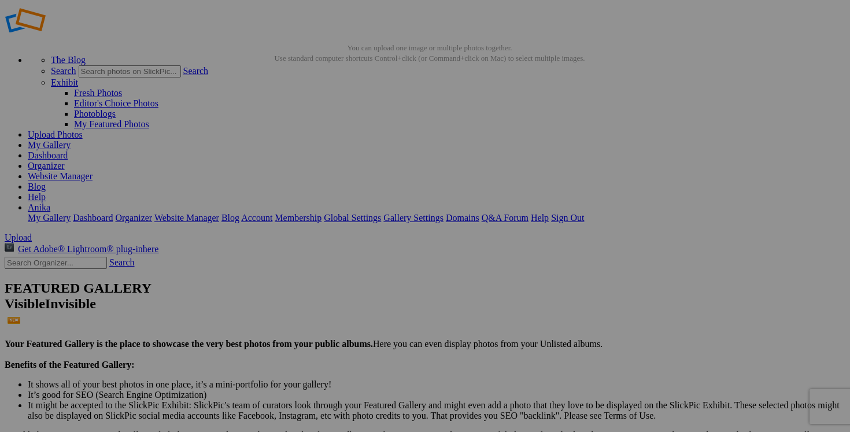
scroll to position [17, 0]
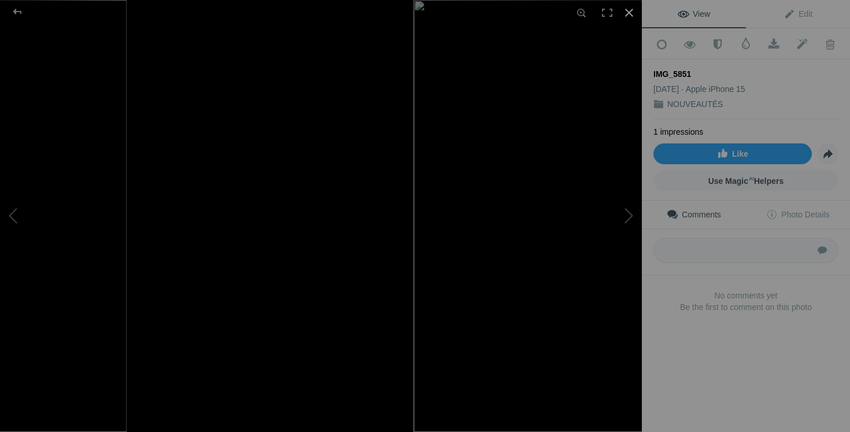
click at [631, 16] on div at bounding box center [628, 12] width 25 height 25
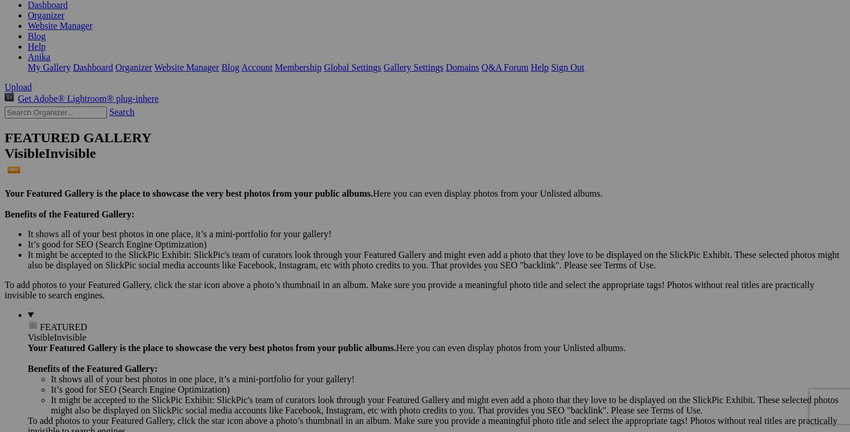
scroll to position [193, 0]
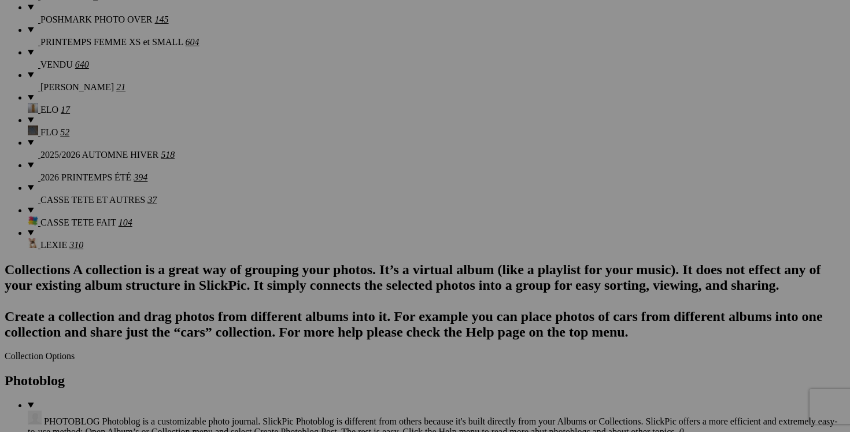
scroll to position [1192, 0]
